Goal: Task Accomplishment & Management: Manage account settings

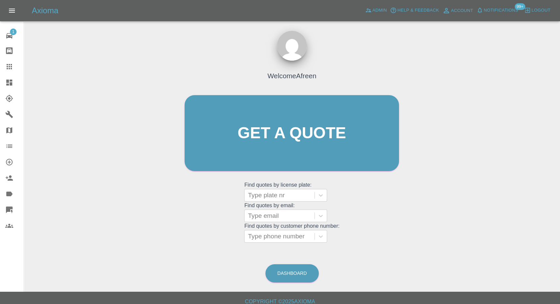
click at [287, 229] on grid "Find quotes by license plate: Type plate nr Find quotes by email: Type email Fi…" at bounding box center [291, 212] width 95 height 62
click at [279, 236] on div at bounding box center [279, 236] width 63 height 9
paste input "+447737894637"
drag, startPoint x: 261, startPoint y: 237, endPoint x: 157, endPoint y: 237, distance: 104.4
click at [163, 246] on div "Welcome Afreen Get a quote Get a quote Find quotes by license plate: Type plate…" at bounding box center [292, 165] width 526 height 238
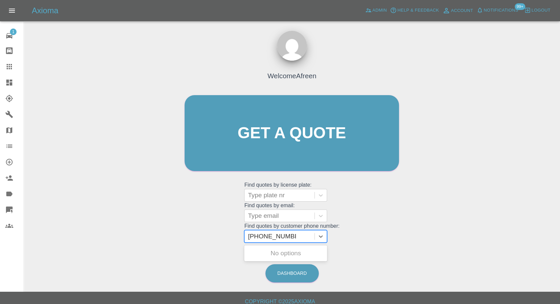
type input "07737894637"
click at [299, 256] on div "LK68 XOX, Finished" at bounding box center [285, 253] width 83 height 13
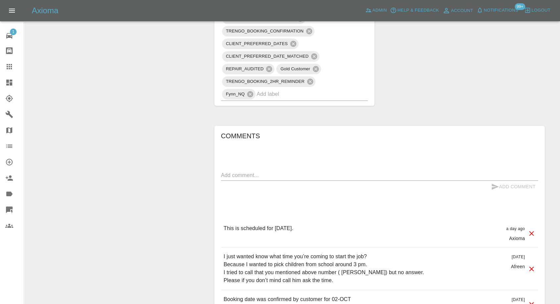
scroll to position [516, 0]
click at [254, 171] on textarea at bounding box center [379, 175] width 317 height 8
paste textarea "This is the job done. But honestly I tell you I’m not happy how way they done j…"
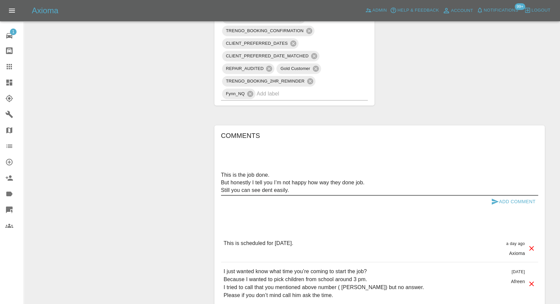
type textarea "This is the job done. But honestly I tell you I’m not happy how way they done j…"
click at [495, 198] on icon "submit" at bounding box center [495, 202] width 8 height 8
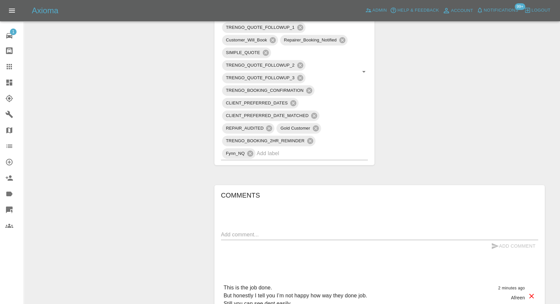
scroll to position [368, 0]
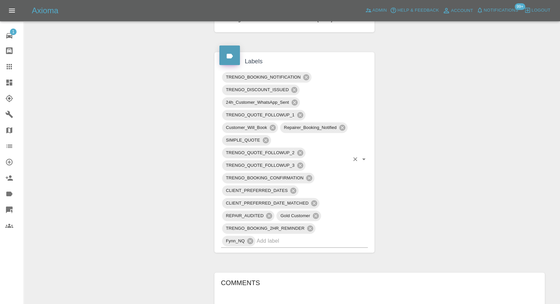
click at [270, 236] on input "text" at bounding box center [303, 241] width 93 height 10
type input "rect"
click at [255, 247] on li "RECTIFICATION" at bounding box center [294, 248] width 147 height 12
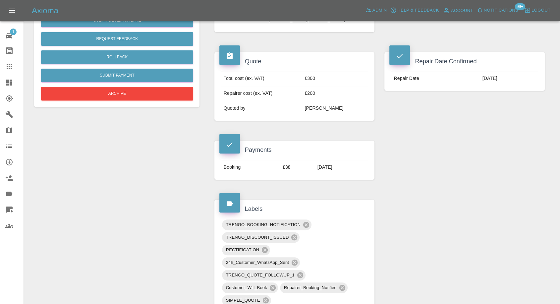
scroll to position [74, 0]
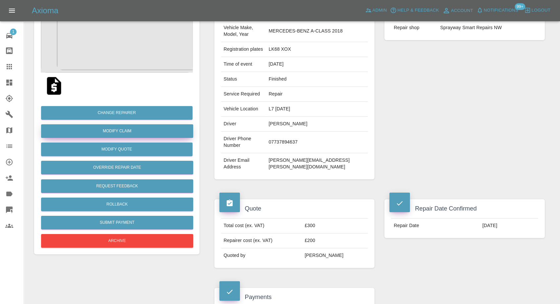
drag, startPoint x: 127, startPoint y: 133, endPoint x: 123, endPoint y: 135, distance: 4.7
click at [127, 133] on link "Modify Claim" at bounding box center [117, 131] width 152 height 14
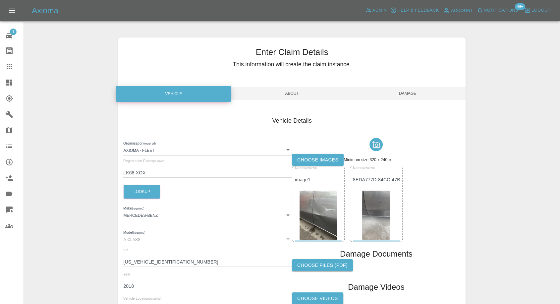
click at [324, 160] on label "Choose images" at bounding box center [318, 160] width 52 height 12
click at [0, 0] on input "Choose images" at bounding box center [0, 0] width 0 height 0
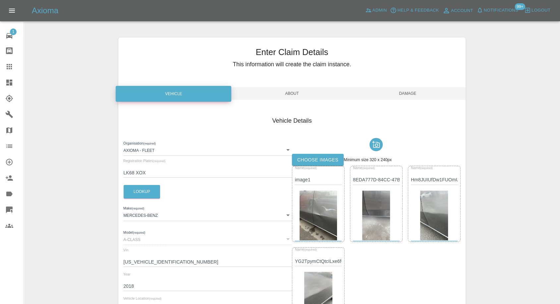
click at [411, 91] on span "Damage" at bounding box center [408, 93] width 116 height 13
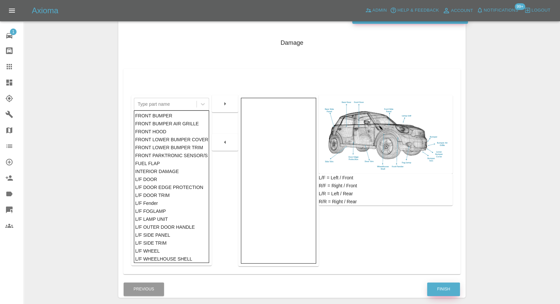
scroll to position [106, 0]
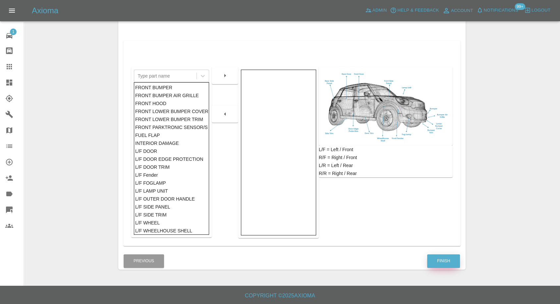
click at [442, 258] on button "Finish" at bounding box center [443, 261] width 33 height 14
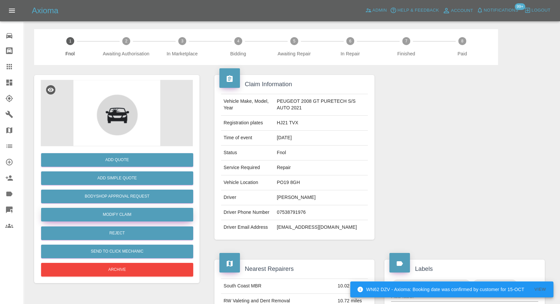
click at [121, 215] on link "Modify Claim" at bounding box center [117, 215] width 152 height 14
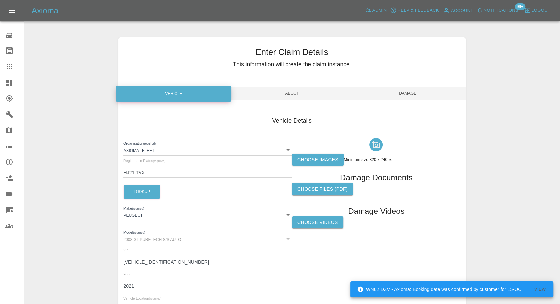
click at [321, 156] on label "Choose images" at bounding box center [318, 160] width 52 height 12
click at [0, 0] on input "Choose images" at bounding box center [0, 0] width 0 height 0
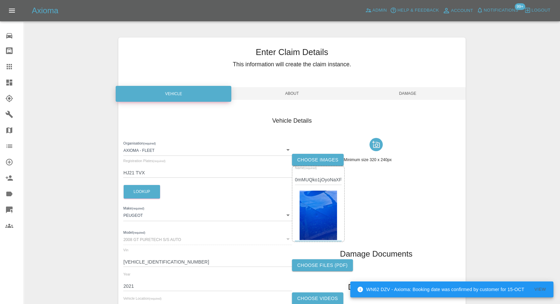
click at [410, 93] on span "Damage" at bounding box center [408, 93] width 116 height 13
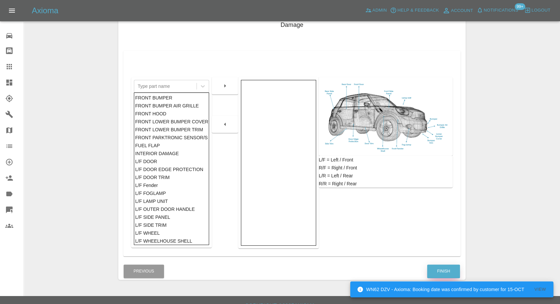
scroll to position [106, 0]
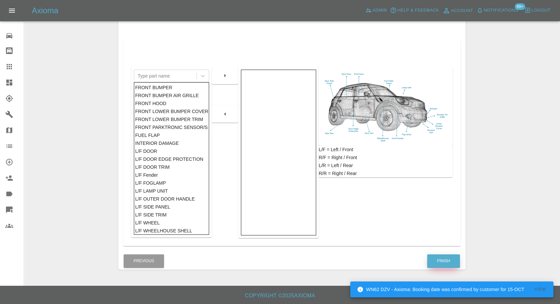
click at [443, 258] on button "Finish" at bounding box center [443, 261] width 33 height 14
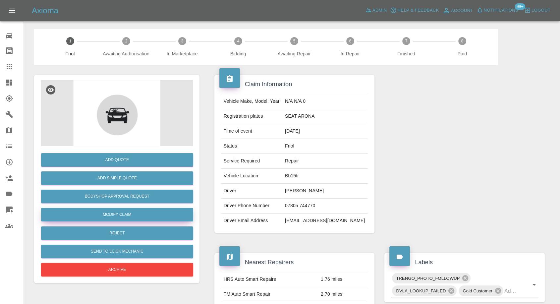
drag, startPoint x: 118, startPoint y: 218, endPoint x: 153, endPoint y: 218, distance: 34.8
click at [118, 218] on link "Modify Claim" at bounding box center [117, 215] width 152 height 14
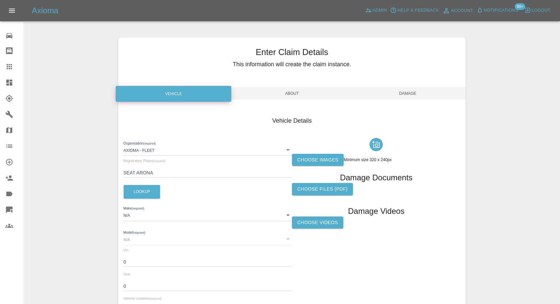
click at [312, 155] on label "Choose images" at bounding box center [318, 160] width 52 height 12
click at [0, 0] on input "Choose images" at bounding box center [0, 0] width 0 height 0
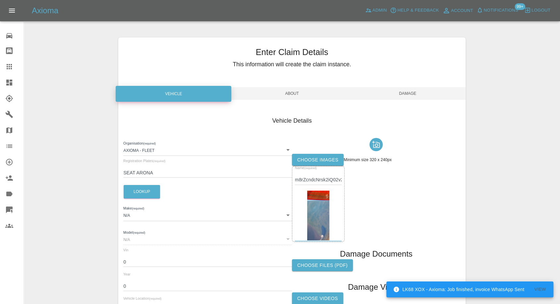
click at [420, 91] on span "Damage" at bounding box center [408, 93] width 116 height 13
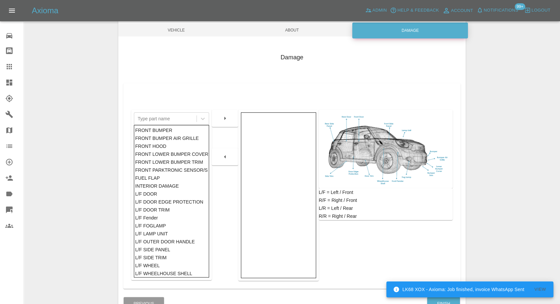
scroll to position [106, 0]
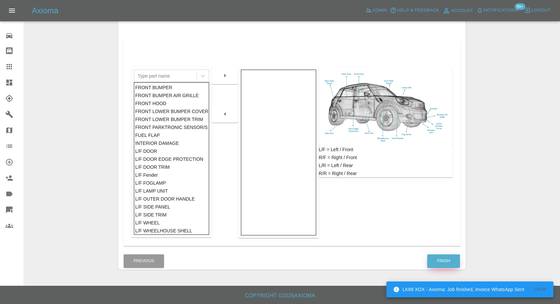
click at [440, 258] on button "Finish" at bounding box center [443, 261] width 33 height 14
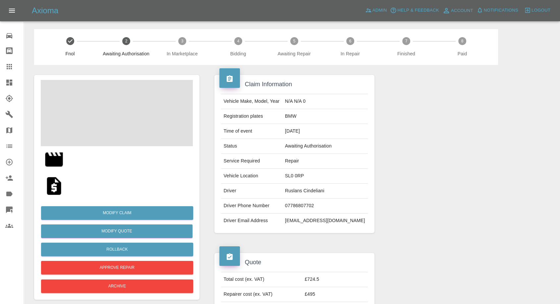
click at [308, 194] on td "Ruslans Cindeliani" at bounding box center [325, 191] width 86 height 15
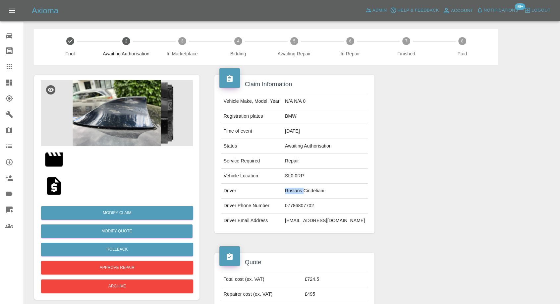
click at [308, 194] on td "Ruslans Cindeliani" at bounding box center [325, 191] width 86 height 15
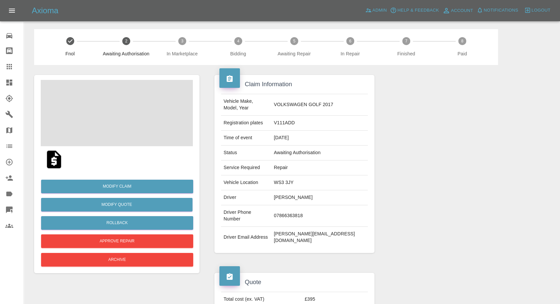
click at [306, 190] on td "[PERSON_NAME]" at bounding box center [319, 197] width 97 height 15
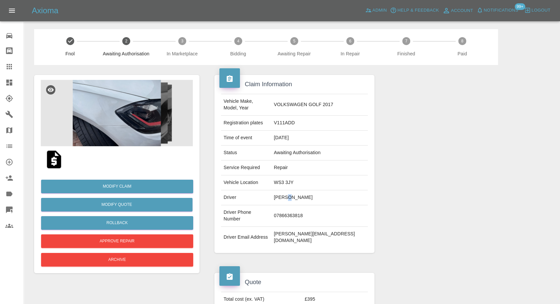
click at [306, 190] on td "[PERSON_NAME]" at bounding box center [319, 197] width 97 height 15
copy td "[PERSON_NAME]"
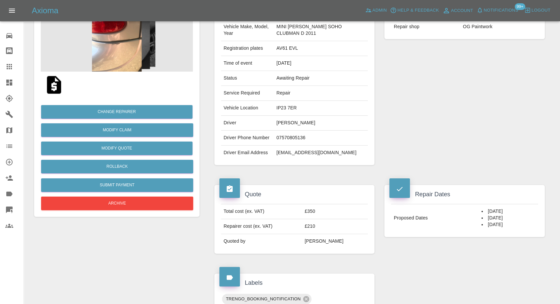
scroll to position [74, 0]
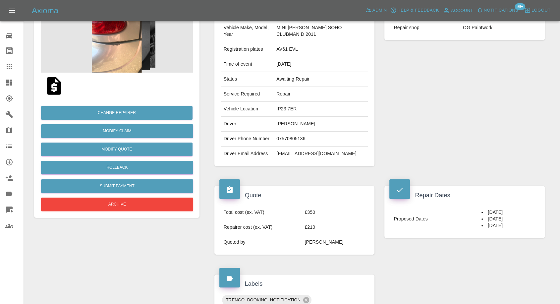
click at [289, 136] on td "07570805136" at bounding box center [321, 139] width 94 height 15
copy td "07570805136"
click at [283, 163] on div "Vehicle Make, Model, Year MINI COOPER SOHO CLUBMAN D 2011 Registration plates A…" at bounding box center [294, 90] width 160 height 151
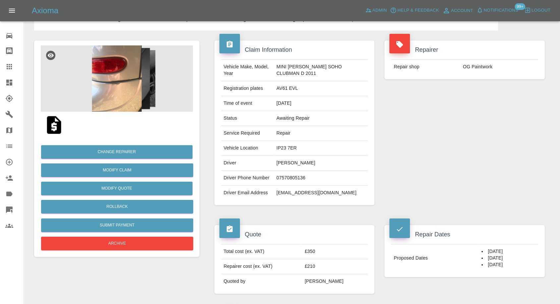
scroll to position [0, 0]
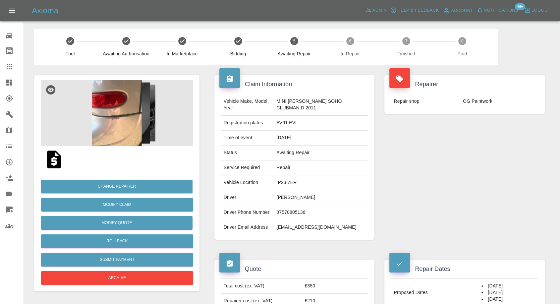
click at [281, 124] on td "AV61 EVL" at bounding box center [321, 123] width 94 height 15
copy td "AV61 EVL"
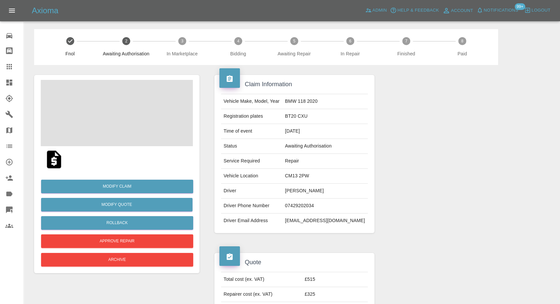
click at [309, 191] on td "Tin Nguyen" at bounding box center [325, 191] width 86 height 15
copy td "Tin Nguyen"
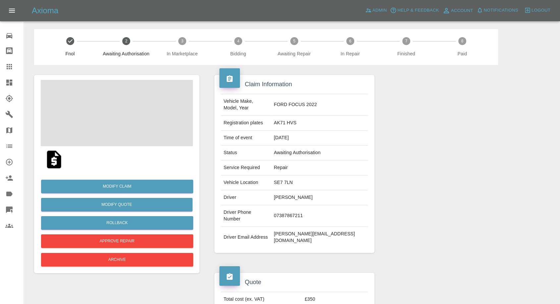
click at [297, 190] on td "[PERSON_NAME]" at bounding box center [319, 197] width 97 height 15
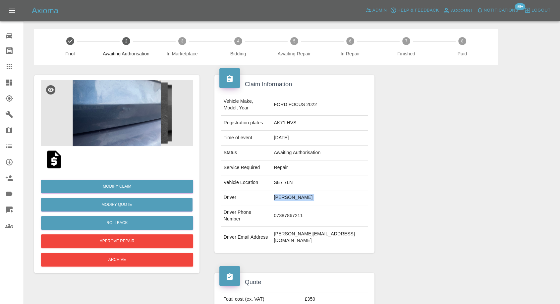
click at [297, 190] on td "[PERSON_NAME]" at bounding box center [319, 197] width 97 height 15
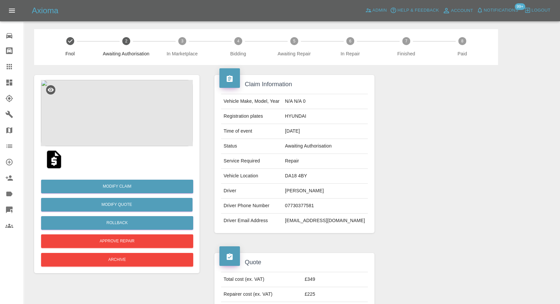
click at [302, 184] on td "James Jordan" at bounding box center [325, 191] width 86 height 15
copy td "James Jordan"
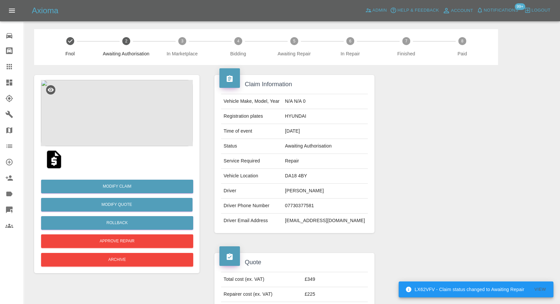
click at [300, 177] on td "DA18 4BY" at bounding box center [325, 176] width 86 height 15
copy td "DA18 4BY"
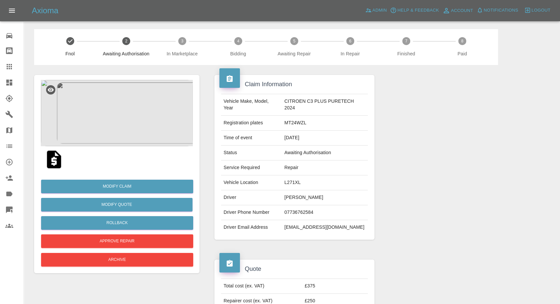
click at [298, 198] on td "[PERSON_NAME]" at bounding box center [325, 197] width 86 height 15
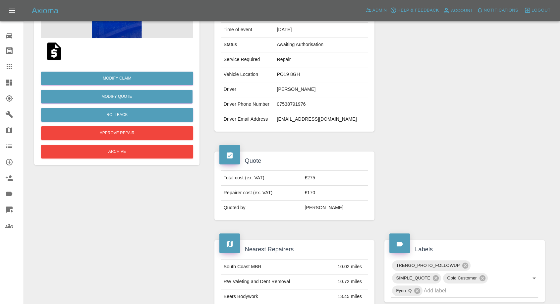
scroll to position [110, 0]
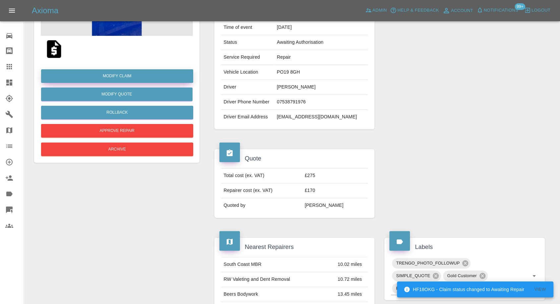
click at [126, 73] on link "Modify Claim" at bounding box center [117, 76] width 152 height 14
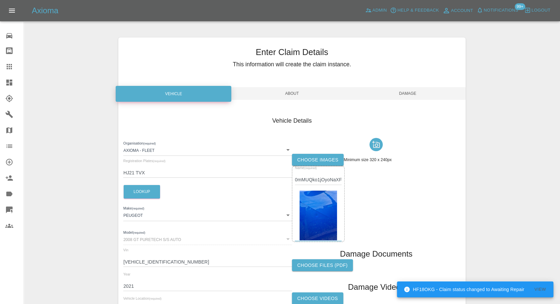
click at [304, 168] on span "Name (required)" at bounding box center [306, 168] width 22 height 4
click at [315, 161] on label "Choose images" at bounding box center [318, 160] width 52 height 12
click at [0, 0] on input "Choose images" at bounding box center [0, 0] width 0 height 0
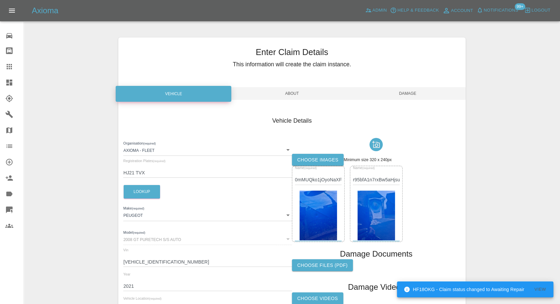
click at [419, 95] on span "Damage" at bounding box center [408, 93] width 116 height 13
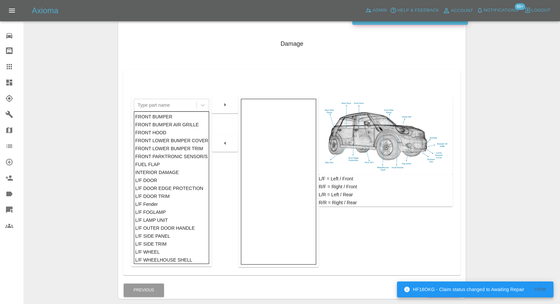
scroll to position [106, 0]
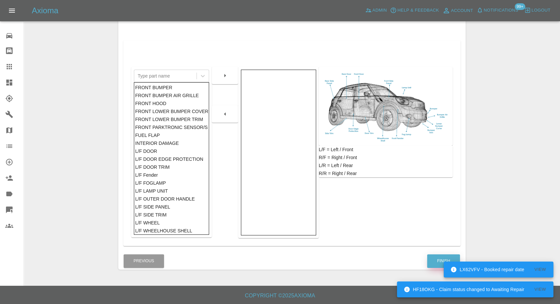
click at [435, 254] on button "Finish" at bounding box center [443, 261] width 33 height 14
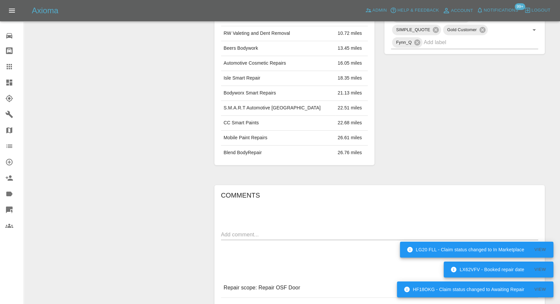
scroll to position [405, 0]
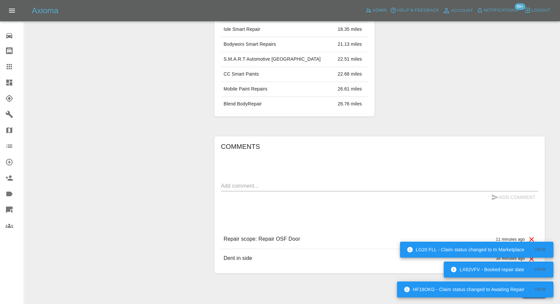
click at [269, 191] on div "x" at bounding box center [379, 186] width 317 height 11
paste textarea "There is a small dent under the top one..so there is 2 to pull out.."
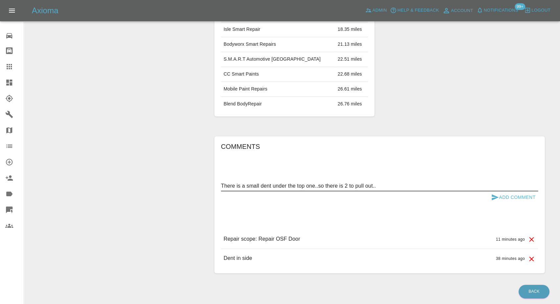
type textarea "There is a small dent under the top one..so there is 2 to pull out.."
click at [493, 200] on icon "submit" at bounding box center [495, 197] width 7 height 6
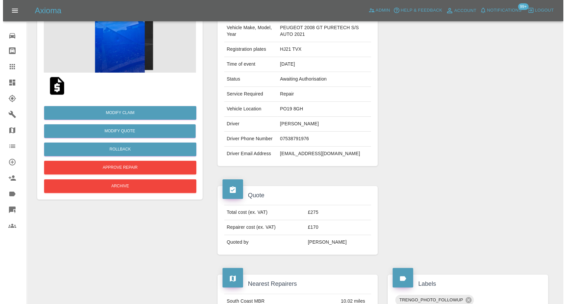
scroll to position [0, 0]
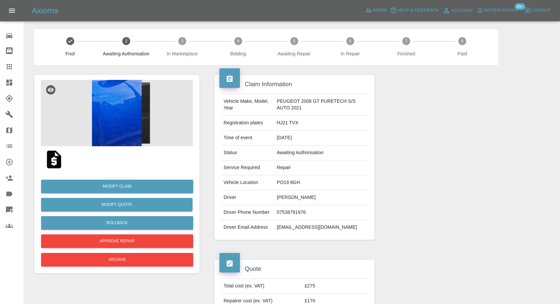
click at [115, 141] on img at bounding box center [117, 113] width 152 height 66
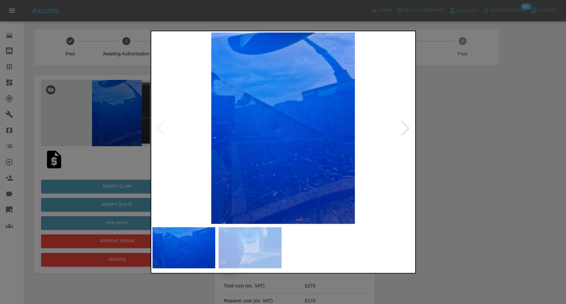
click at [255, 244] on img at bounding box center [249, 247] width 63 height 41
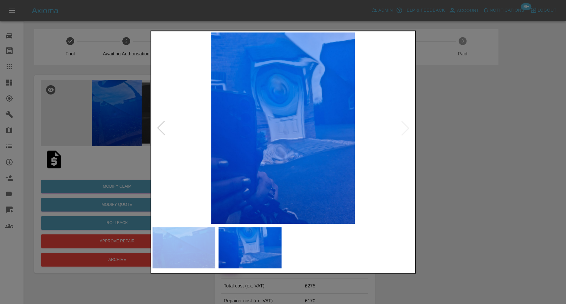
click at [170, 235] on img at bounding box center [184, 247] width 63 height 41
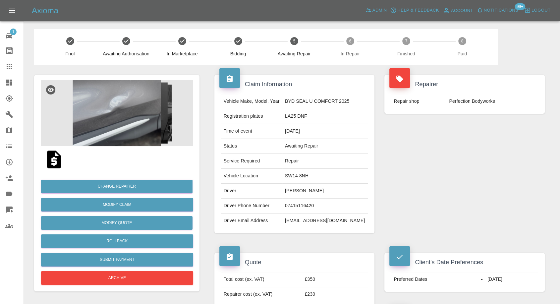
click at [296, 203] on td "07415116420" at bounding box center [325, 206] width 86 height 15
copy td "07415116420"
click at [456, 236] on div "Repairer Repair shop Perfection Bodyworks" at bounding box center [465, 154] width 170 height 178
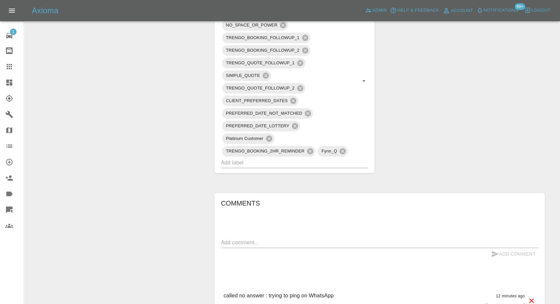
scroll to position [479, 0]
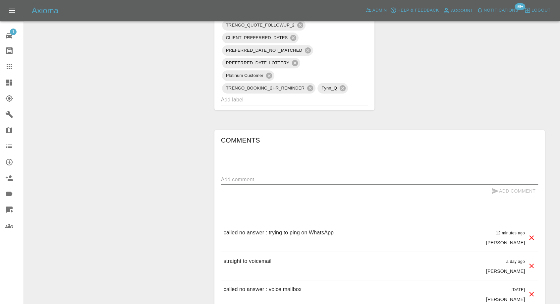
click at [271, 178] on textarea at bounding box center [379, 180] width 317 height 8
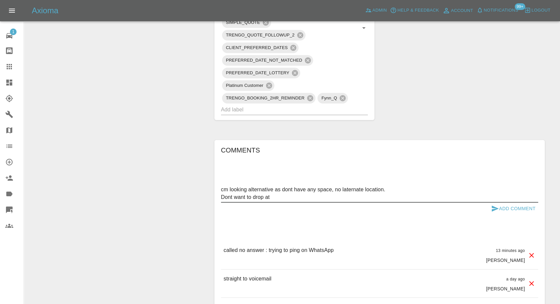
scroll to position [516, 0]
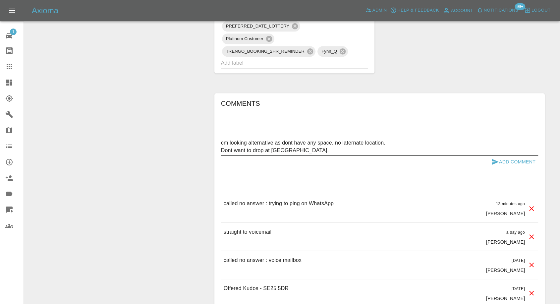
click at [354, 144] on textarea "cm looking alternative as dont have any space, no laternate location. Dont want…" at bounding box center [379, 146] width 317 height 15
click at [342, 143] on textarea "cm looking alternative as dont have any space, no laternate location. Dont want…" at bounding box center [379, 146] width 317 height 15
click at [338, 157] on div "Add Comment" at bounding box center [379, 162] width 317 height 12
click at [352, 143] on textarea "cm looking alternative as dont have any space, no alaternate location. Dont wan…" at bounding box center [379, 146] width 317 height 15
click at [349, 142] on textarea "cm looking alternative as dont have any space, no alaternate location. Dont wan…" at bounding box center [379, 146] width 317 height 15
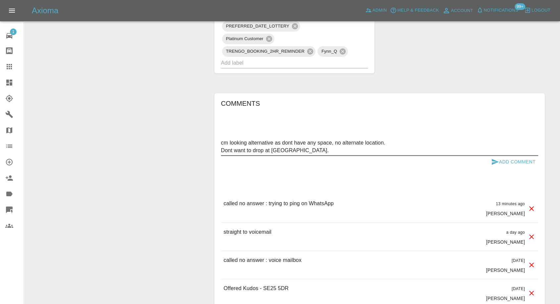
click at [260, 153] on textarea "cm looking alternative as dont have any space, no alternate location. Dont want…" at bounding box center [379, 146] width 317 height 15
click at [228, 149] on textarea "cm looking alternative as dont have any space, no alternate location. Dont want…" at bounding box center [379, 146] width 317 height 15
click at [296, 153] on textarea "cm looking alternative as dont have any space, no alternate location. Don't wan…" at bounding box center [379, 146] width 317 height 15
type textarea "cm looking alternative as dont have any space, no alternate location. Don't wan…"
click at [492, 163] on icon "submit" at bounding box center [495, 162] width 7 height 6
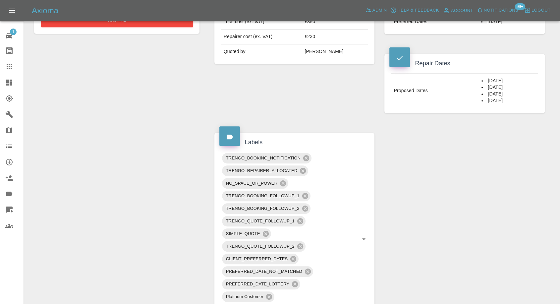
scroll to position [110, 0]
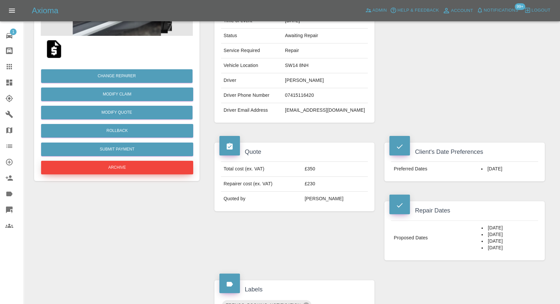
click at [117, 161] on button "Archive" at bounding box center [117, 168] width 152 height 14
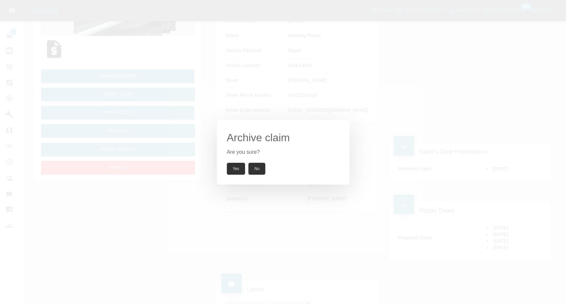
click at [234, 170] on button "Yes" at bounding box center [236, 169] width 19 height 12
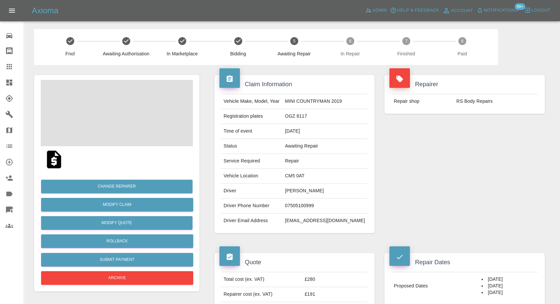
click at [303, 204] on td "07505100999" at bounding box center [325, 206] width 86 height 15
click at [412, 209] on div "Repairer Repair shop RS Body Repairs" at bounding box center [465, 154] width 170 height 178
click at [294, 191] on td "Maria Demetri" at bounding box center [325, 191] width 86 height 15
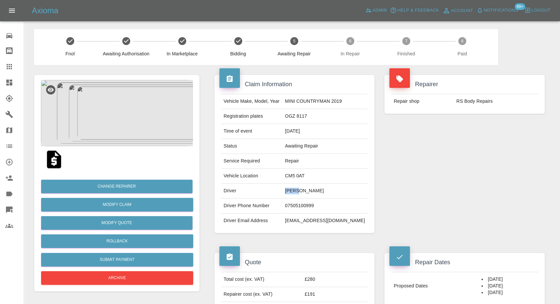
copy td "Maria"
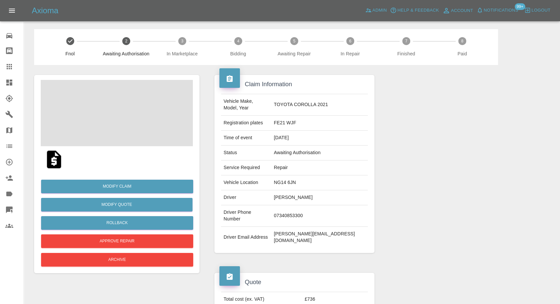
click at [53, 164] on img at bounding box center [53, 159] width 21 height 21
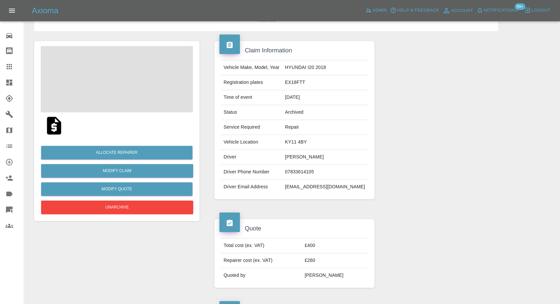
scroll to position [74, 0]
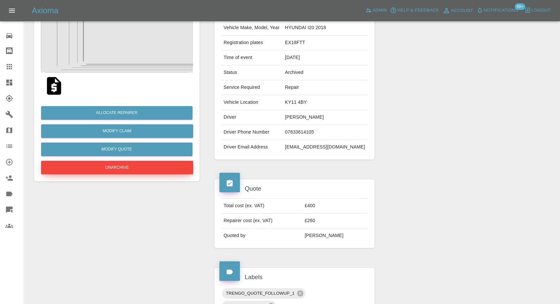
click at [130, 165] on button "Unarchive" at bounding box center [117, 168] width 152 height 14
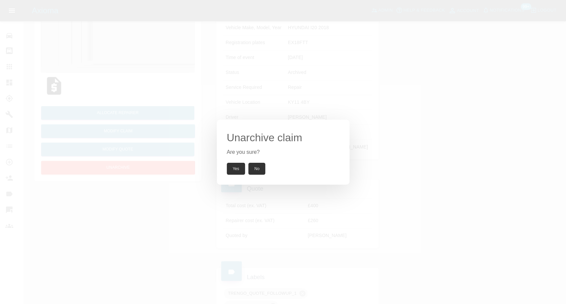
click at [229, 170] on button "Yes" at bounding box center [236, 169] width 19 height 12
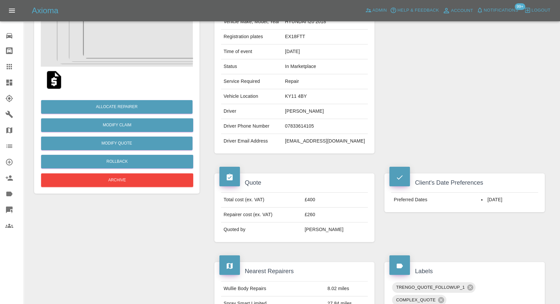
scroll to position [37, 0]
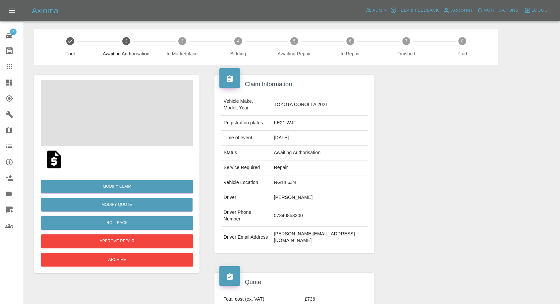
click at [305, 196] on td "[PERSON_NAME]" at bounding box center [319, 197] width 97 height 15
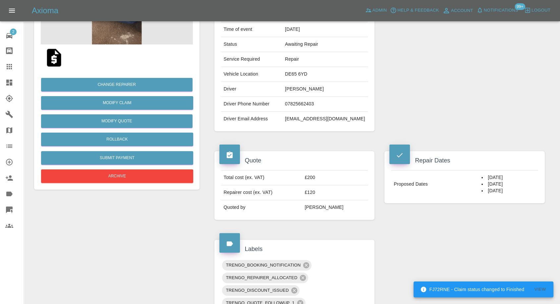
scroll to position [110, 0]
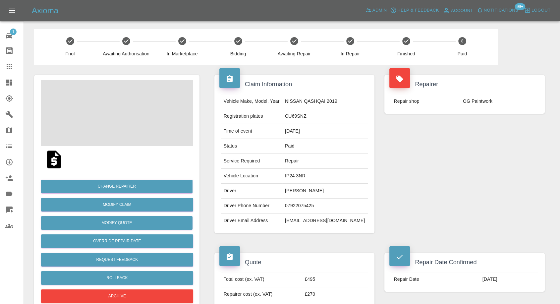
click at [322, 218] on td "[EMAIL_ADDRESS][DOMAIN_NAME]" at bounding box center [325, 221] width 86 height 15
copy div "[EMAIL_ADDRESS][DOMAIN_NAME]"
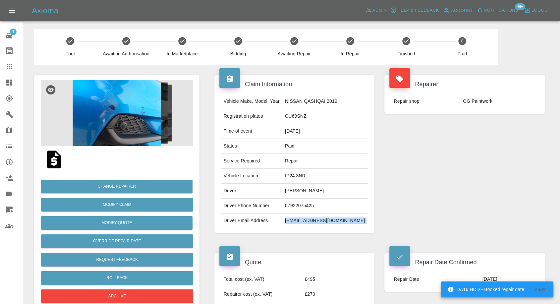
scroll to position [37, 0]
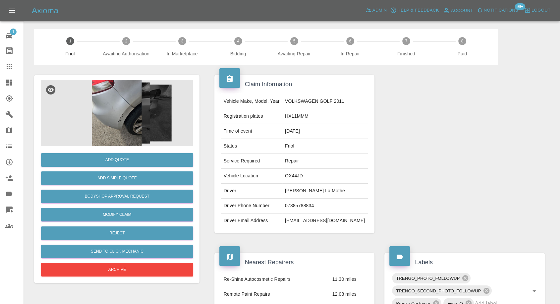
click at [135, 104] on img at bounding box center [117, 113] width 152 height 66
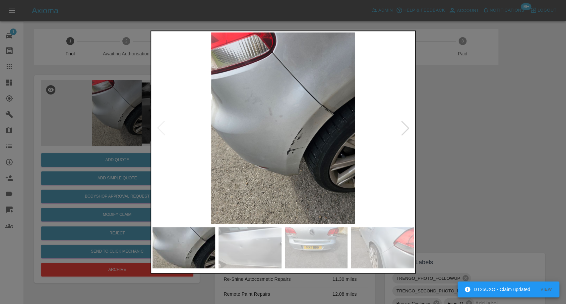
click at [267, 244] on img at bounding box center [249, 247] width 63 height 41
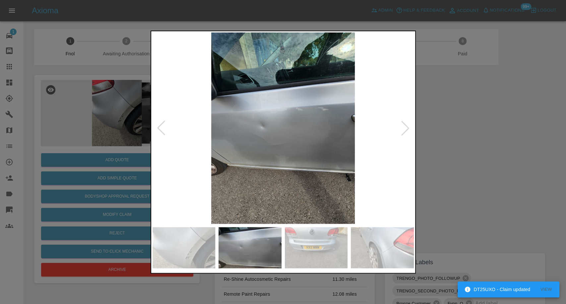
click at [343, 249] on img at bounding box center [316, 247] width 63 height 41
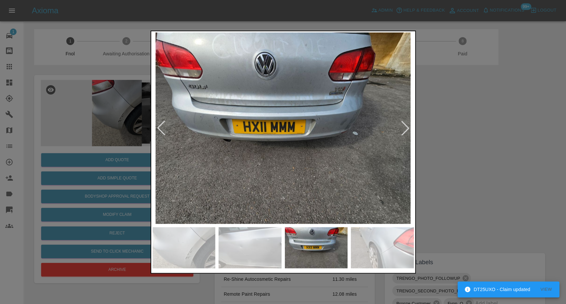
click at [379, 250] on img at bounding box center [382, 247] width 63 height 41
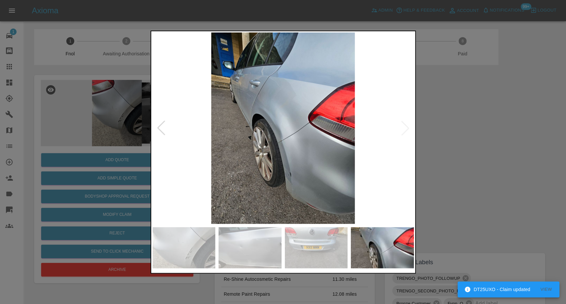
click at [403, 131] on img at bounding box center [283, 127] width 261 height 191
click at [252, 238] on img at bounding box center [249, 247] width 63 height 41
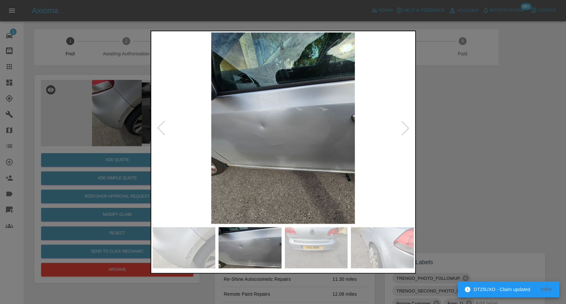
click at [318, 262] on img at bounding box center [316, 247] width 63 height 41
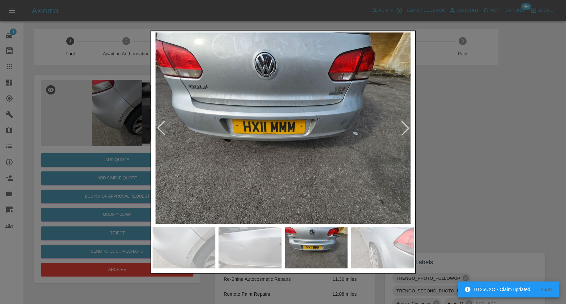
click at [388, 255] on img at bounding box center [382, 247] width 63 height 41
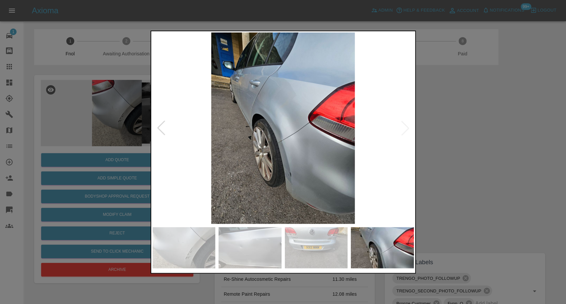
click at [451, 151] on div at bounding box center [283, 152] width 566 height 304
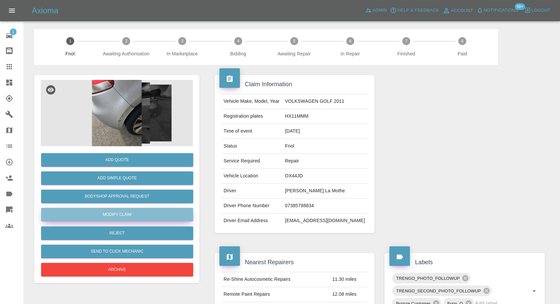
click at [103, 214] on link "Modify Claim" at bounding box center [117, 215] width 152 height 14
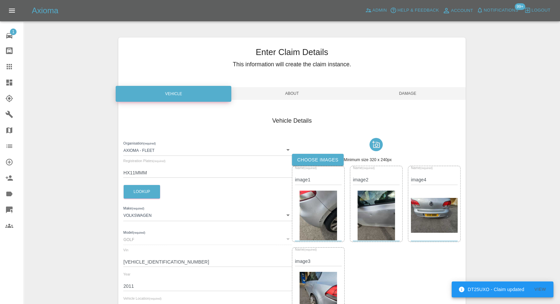
click at [321, 158] on label "Choose images" at bounding box center [318, 160] width 52 height 12
click at [0, 0] on input "Choose images" at bounding box center [0, 0] width 0 height 0
click at [403, 92] on span "Damage" at bounding box center [408, 93] width 116 height 13
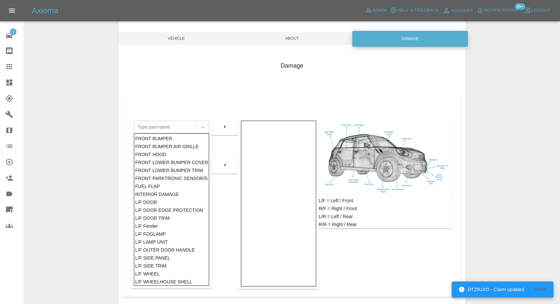
scroll to position [106, 0]
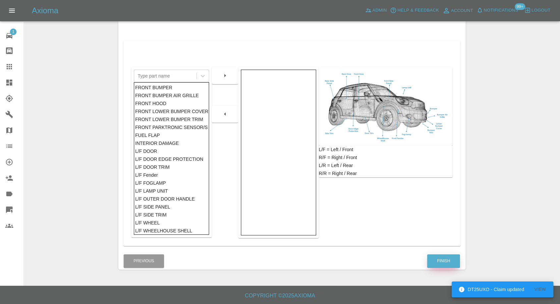
click at [442, 265] on button "Finish" at bounding box center [443, 261] width 33 height 14
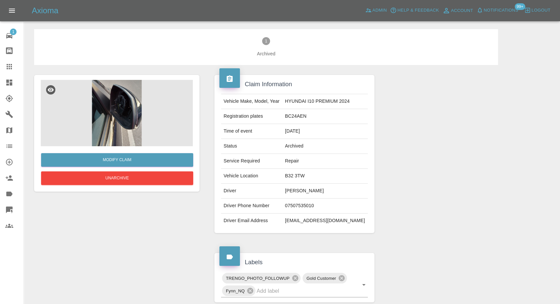
click at [127, 108] on img at bounding box center [117, 113] width 152 height 66
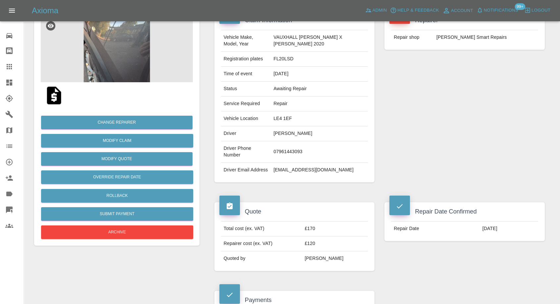
scroll to position [74, 0]
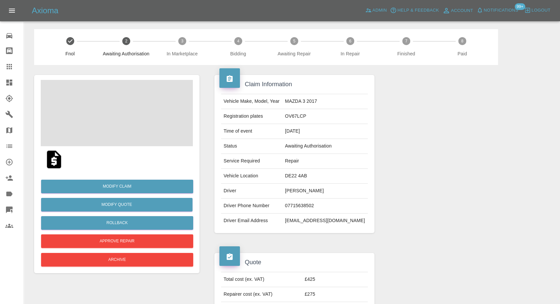
click at [320, 215] on td "roronoazolo@yahoo.co.uk" at bounding box center [325, 221] width 86 height 15
copy td "roronoazolo@yahoo.co.uk"
click at [56, 160] on img at bounding box center [53, 159] width 21 height 21
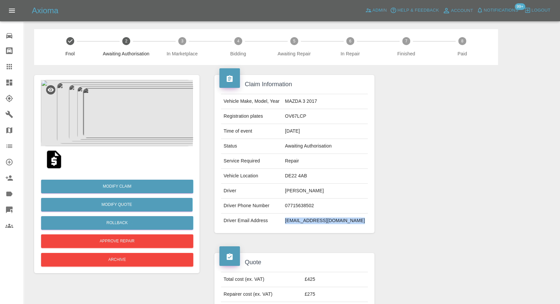
click at [121, 121] on img at bounding box center [117, 113] width 152 height 66
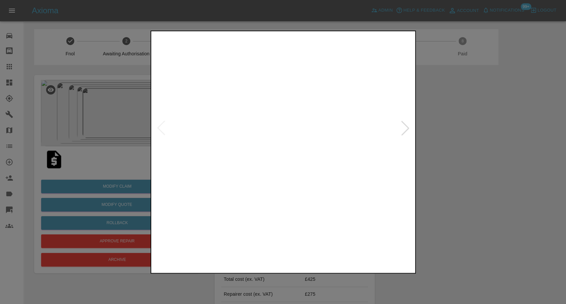
click at [251, 247] on img at bounding box center [249, 247] width 63 height 41
click at [305, 244] on img at bounding box center [316, 247] width 63 height 41
click at [374, 250] on img at bounding box center [382, 247] width 63 height 41
click at [405, 132] on div at bounding box center [405, 128] width 15 height 15
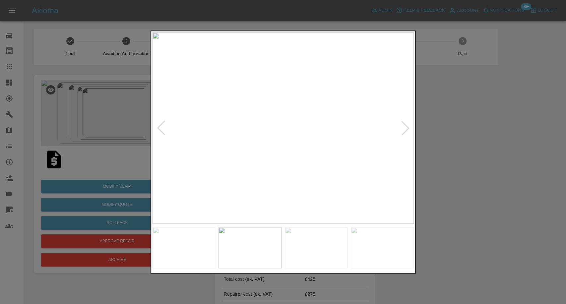
click at [405, 132] on div at bounding box center [405, 128] width 15 height 15
click at [401, 133] on div at bounding box center [405, 128] width 15 height 15
click at [518, 160] on div at bounding box center [283, 152] width 566 height 304
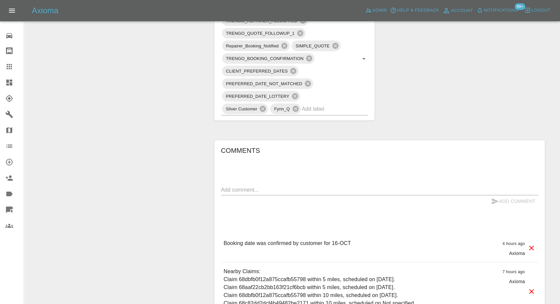
scroll to position [442, 0]
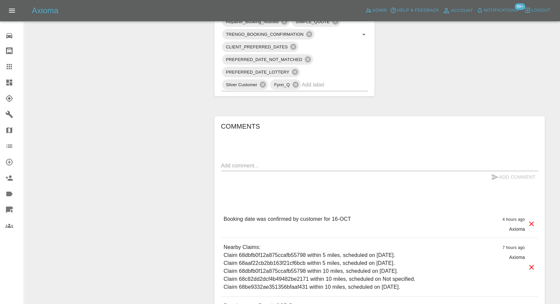
click at [314, 169] on div "x" at bounding box center [379, 165] width 317 height 11
paste textarea "yes all sounds good I have a drive way to work on with access to electricity. I…"
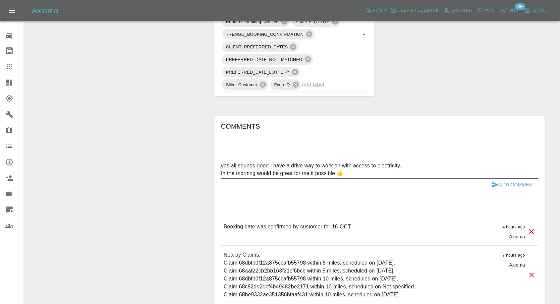
type textarea "yes all sounds good I have a drive way to work on with access to electricity. I…"
click at [494, 186] on icon "submit" at bounding box center [495, 185] width 8 height 8
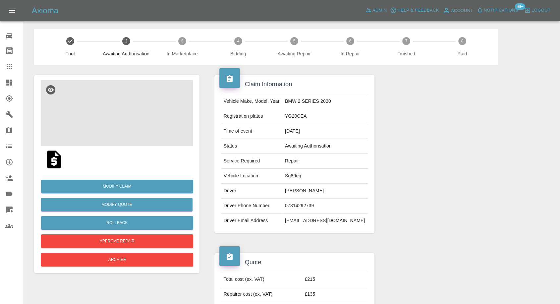
click at [110, 123] on img at bounding box center [117, 113] width 152 height 66
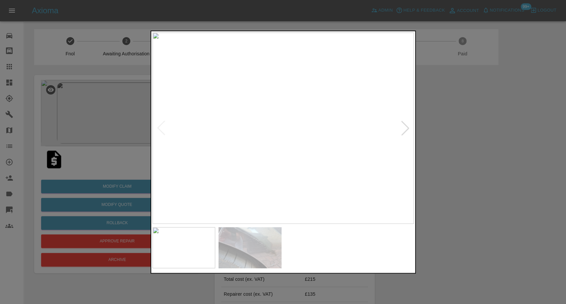
click at [249, 245] on img at bounding box center [249, 247] width 63 height 41
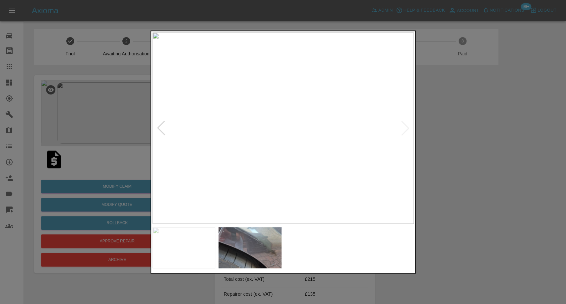
click at [540, 213] on div at bounding box center [283, 152] width 566 height 304
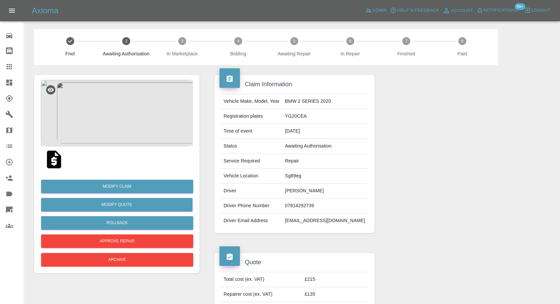
click at [51, 162] on img at bounding box center [53, 159] width 21 height 21
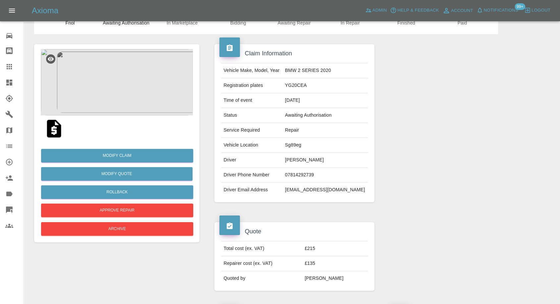
scroll to position [110, 0]
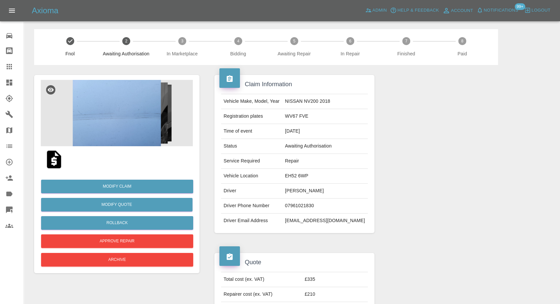
click at [113, 101] on img at bounding box center [117, 113] width 152 height 66
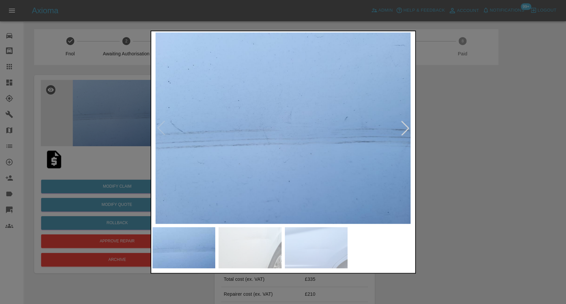
click at [247, 243] on img at bounding box center [249, 247] width 63 height 41
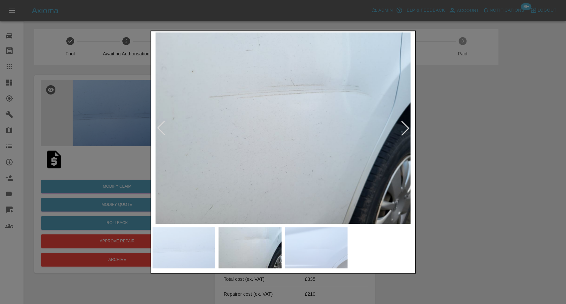
click at [313, 249] on img at bounding box center [316, 247] width 63 height 41
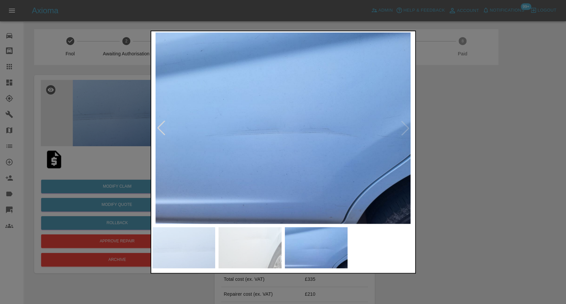
click at [493, 214] on div at bounding box center [283, 152] width 566 height 304
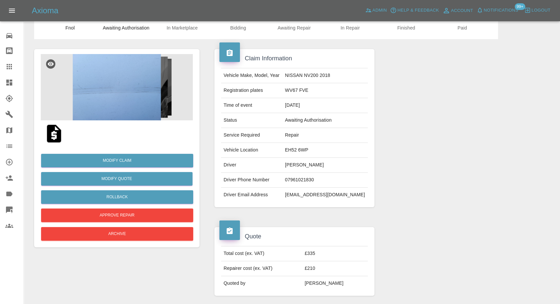
scroll to position [37, 0]
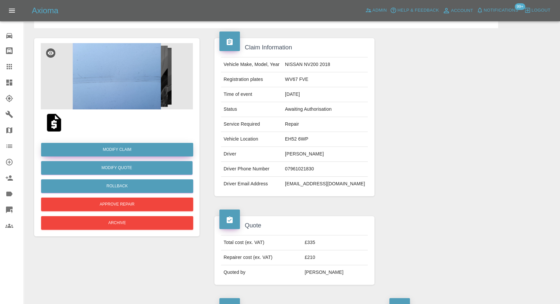
drag, startPoint x: 133, startPoint y: 148, endPoint x: 216, endPoint y: 162, distance: 83.9
click at [133, 148] on link "Modify Claim" at bounding box center [117, 150] width 152 height 14
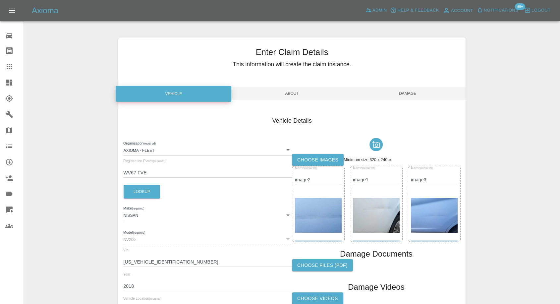
click at [332, 159] on label "Choose images" at bounding box center [318, 160] width 52 height 12
click at [0, 0] on input "Choose images" at bounding box center [0, 0] width 0 height 0
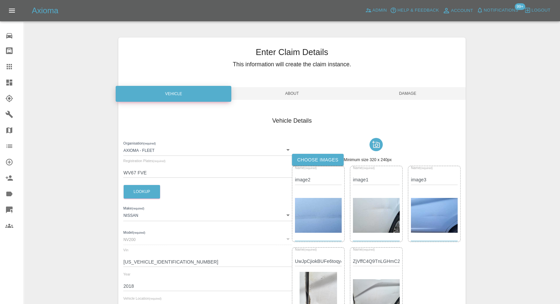
click at [408, 91] on span "Damage" at bounding box center [408, 93] width 116 height 13
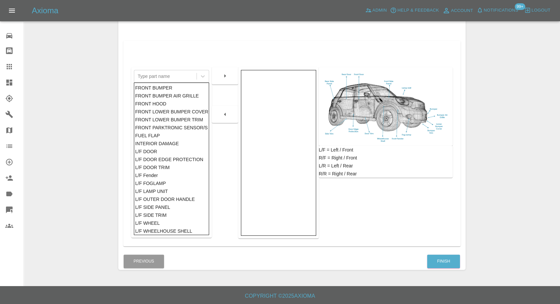
scroll to position [106, 0]
click at [448, 255] on button "Finish" at bounding box center [443, 261] width 33 height 14
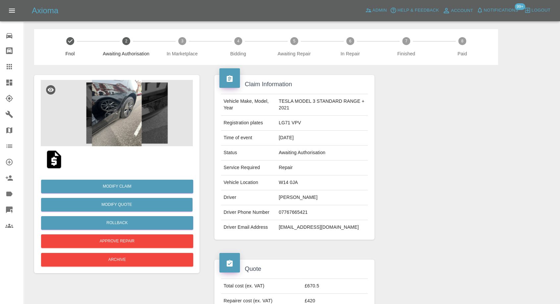
click at [95, 107] on img at bounding box center [117, 113] width 152 height 66
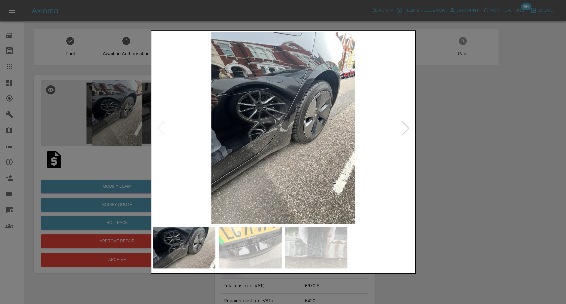
click at [258, 239] on img at bounding box center [249, 247] width 63 height 41
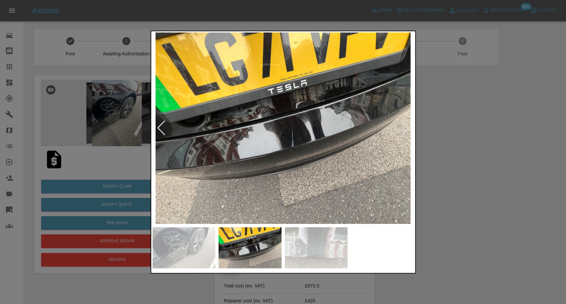
click at [323, 239] on img at bounding box center [316, 247] width 63 height 41
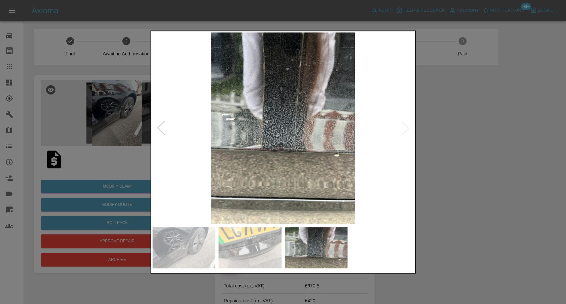
drag, startPoint x: 468, startPoint y: 110, endPoint x: 485, endPoint y: 75, distance: 39.3
click at [471, 108] on div at bounding box center [283, 152] width 566 height 304
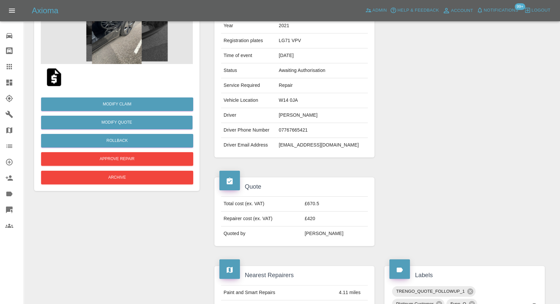
scroll to position [37, 0]
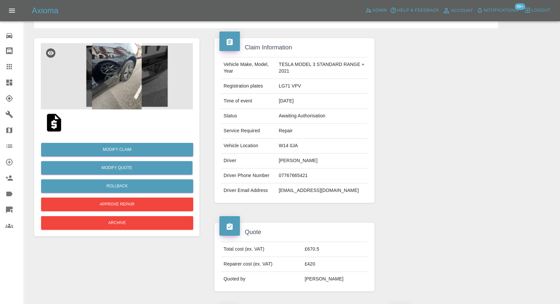
click at [152, 105] on img at bounding box center [117, 76] width 152 height 66
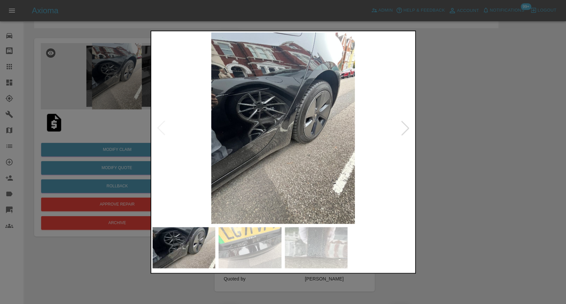
click at [126, 98] on div at bounding box center [283, 152] width 566 height 304
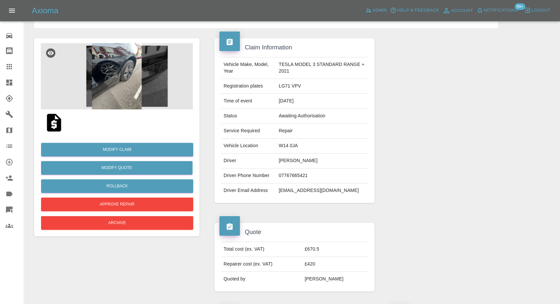
click at [139, 80] on img at bounding box center [117, 76] width 152 height 66
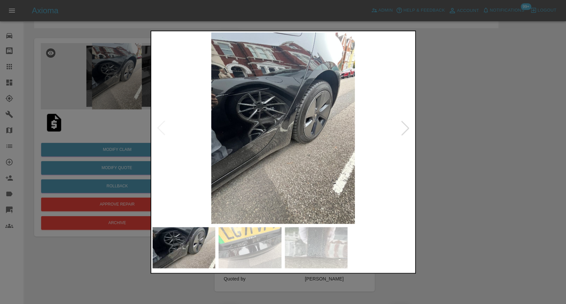
click at [254, 235] on img at bounding box center [249, 247] width 63 height 41
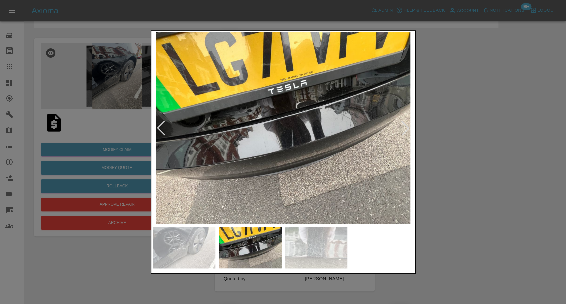
click at [331, 254] on img at bounding box center [316, 247] width 63 height 41
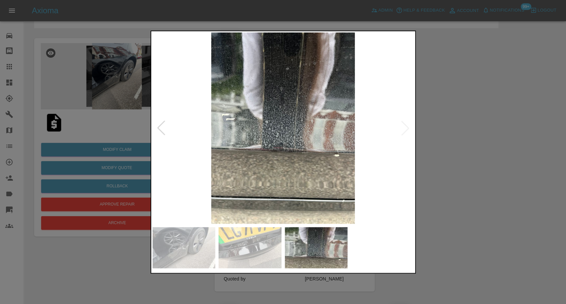
click at [485, 187] on div at bounding box center [283, 152] width 566 height 304
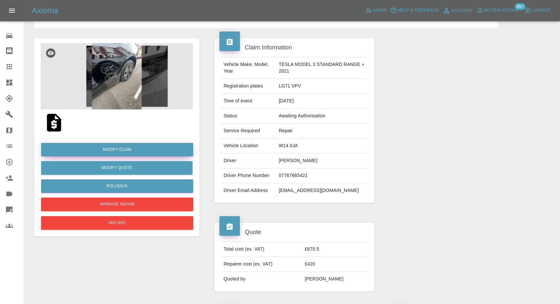
click at [107, 148] on link "Modify Claim" at bounding box center [117, 150] width 152 height 14
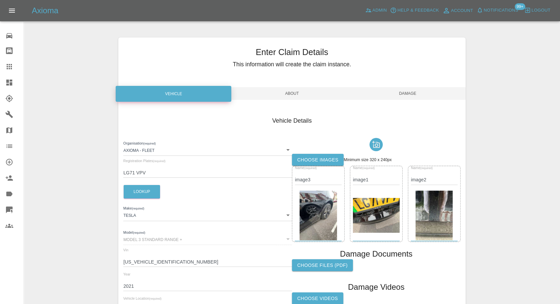
click at [326, 154] on label "Choose images" at bounding box center [318, 160] width 52 height 12
click at [0, 0] on input "Choose images" at bounding box center [0, 0] width 0 height 0
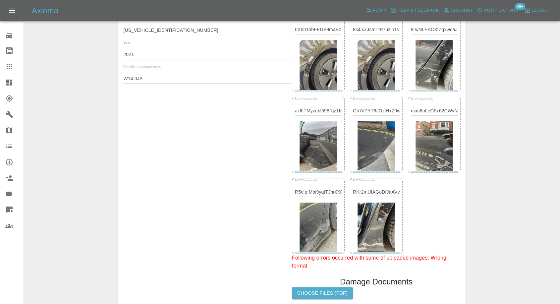
scroll to position [221, 0]
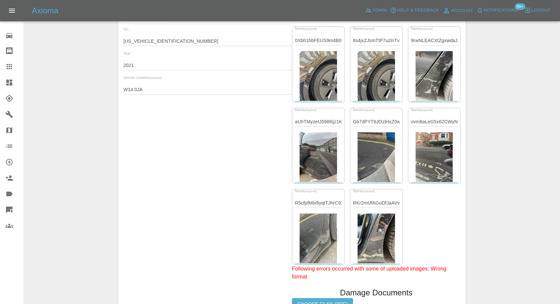
click at [375, 80] on img at bounding box center [376, 76] width 37 height 50
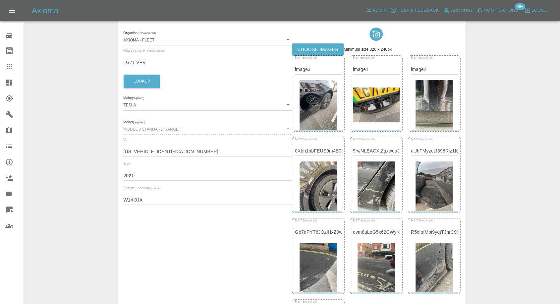
scroll to position [37, 0]
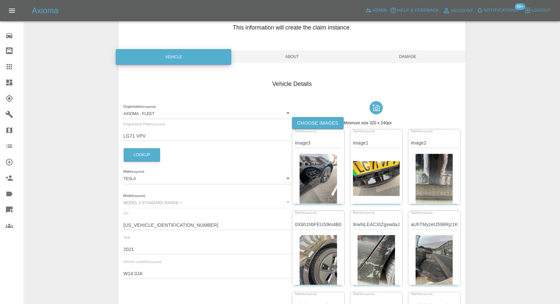
click at [409, 56] on span "Damage" at bounding box center [408, 56] width 116 height 13
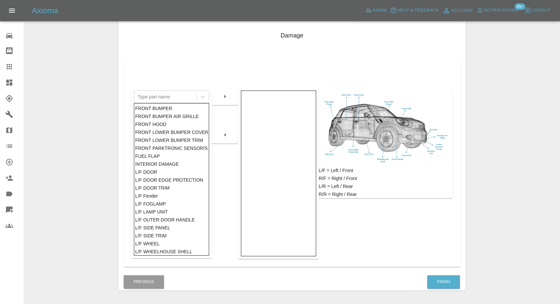
scroll to position [106, 0]
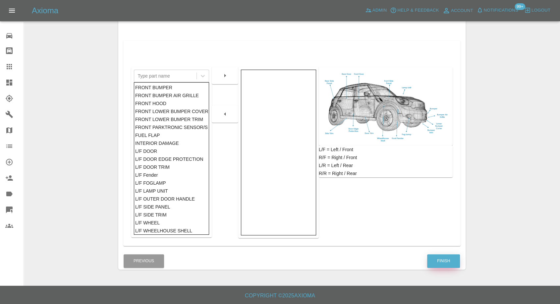
click at [446, 257] on button "Finish" at bounding box center [443, 261] width 33 height 14
